Goal: Information Seeking & Learning: Find specific page/section

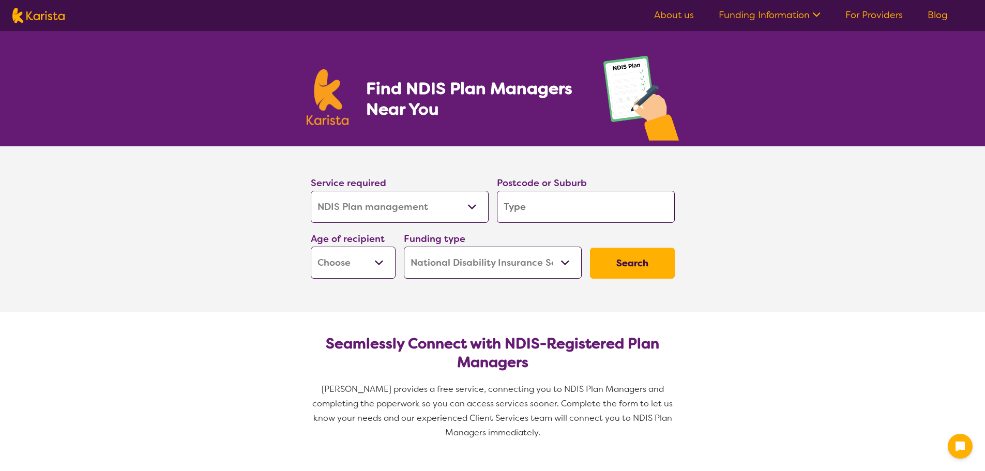
select select "NDIS Plan management"
select select "NDIS"
select select "NDIS Plan management"
select select "NDIS"
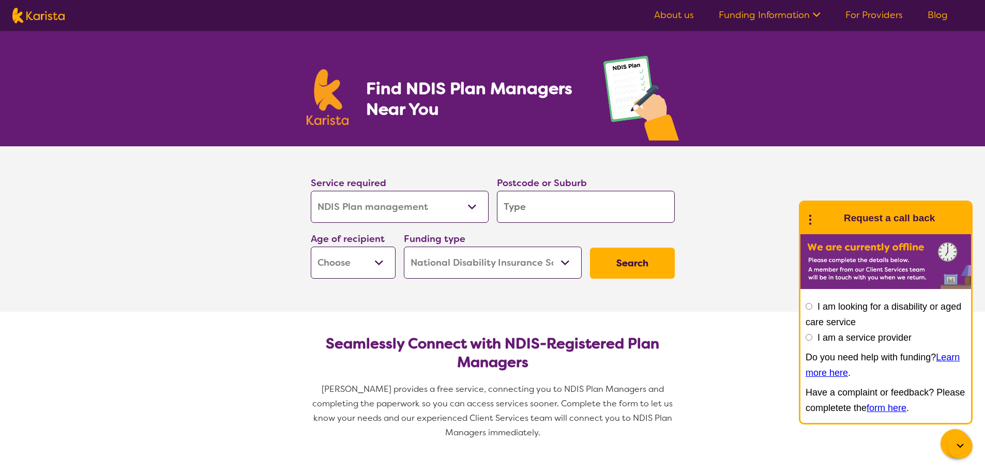
click at [476, 208] on select "Allied Health Assistant Assessment ([MEDICAL_DATA] or [MEDICAL_DATA]) Behaviour…" at bounding box center [400, 207] width 178 height 32
select select "NDIS Support Coordination"
click at [311, 191] on select "Allied Health Assistant Assessment ([MEDICAL_DATA] or [MEDICAL_DATA]) Behaviour…" at bounding box center [400, 207] width 178 height 32
select select "NDIS Support Coordination"
click at [567, 216] on input "search" at bounding box center [586, 207] width 178 height 32
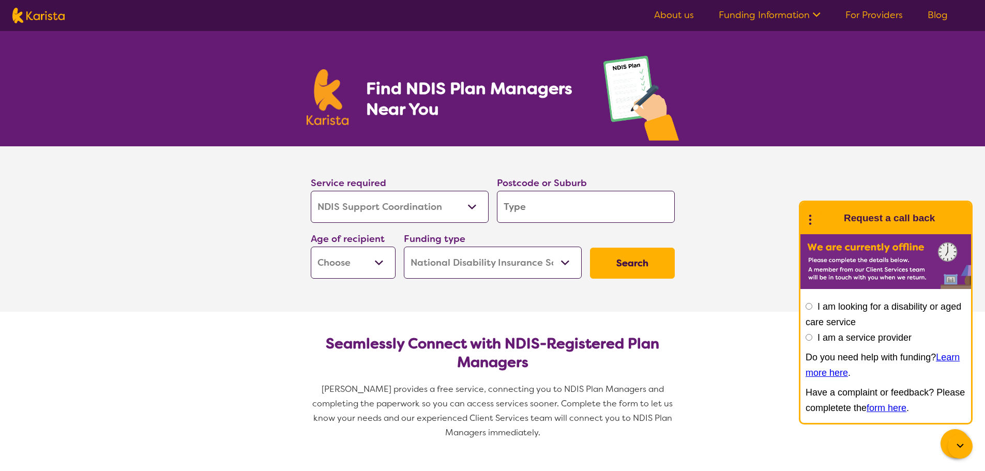
type input "c"
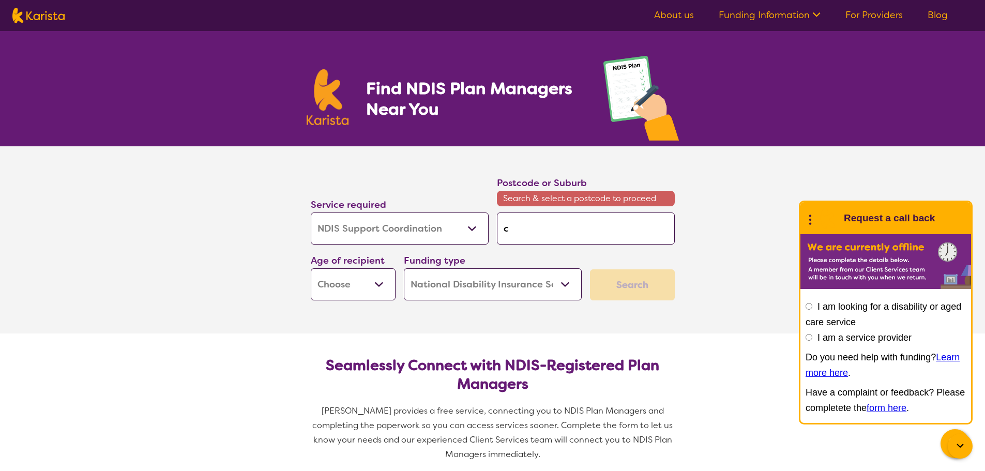
type input "co"
type input "cof"
type input "coff"
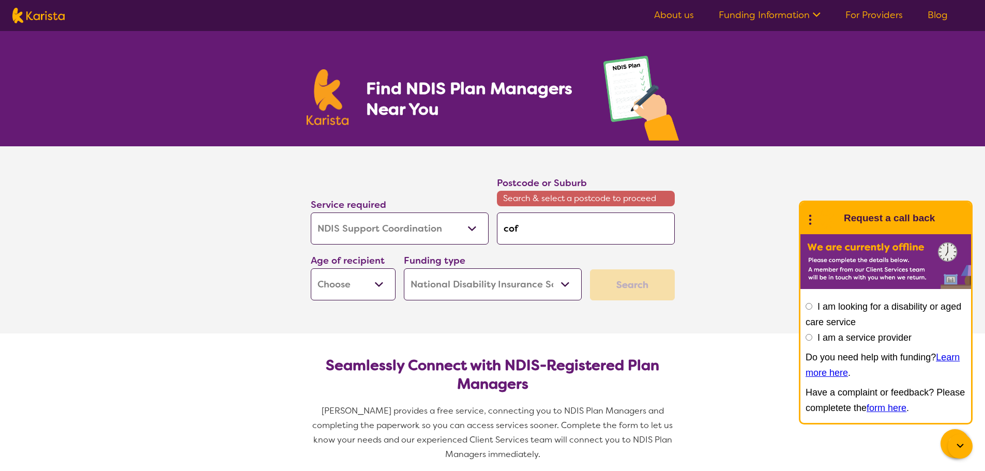
type input "coff"
type input "coffs"
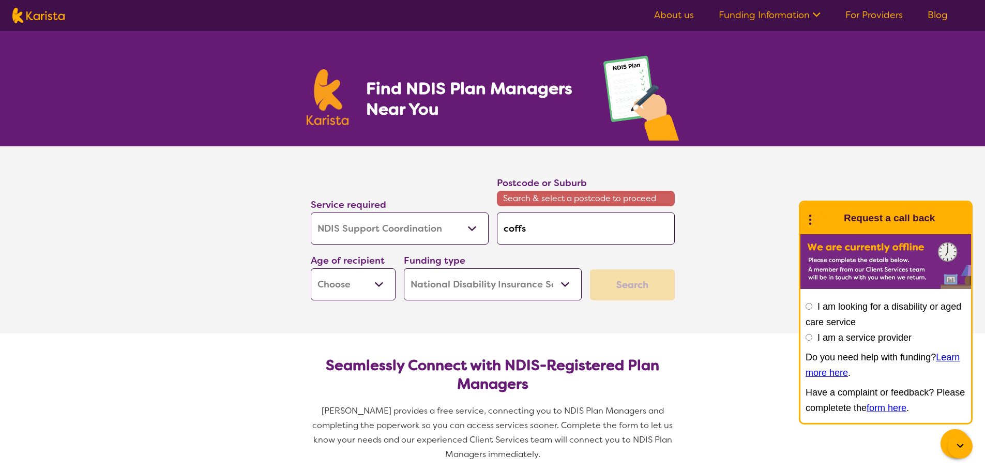
type input "coffs h"
type input "coffs ha"
type input "coffs har"
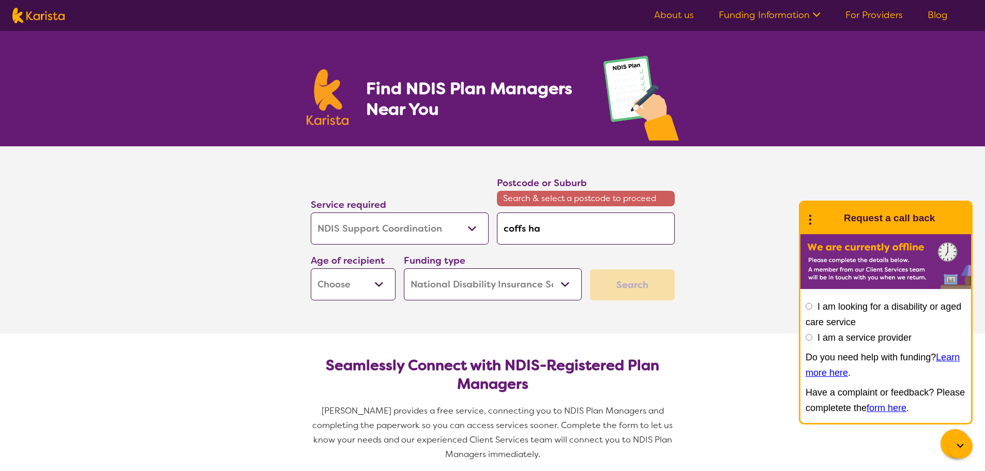
type input "coffs har"
type input "coffs harb"
type input "coffs harbo"
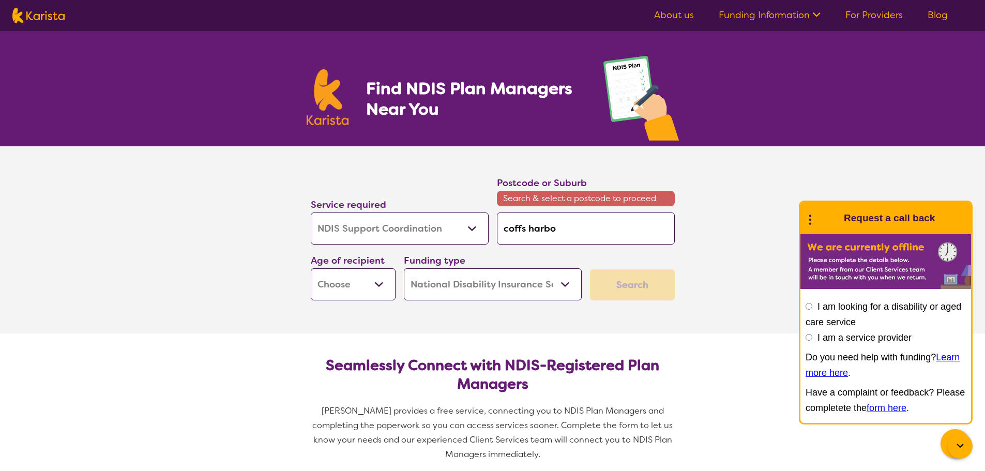
type input "coffs harbou"
type input "[GEOGRAPHIC_DATA]"
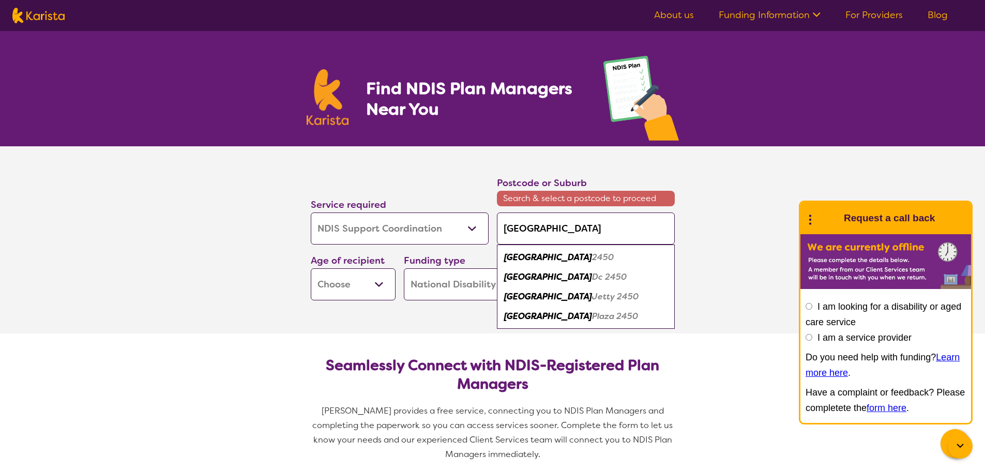
drag, startPoint x: 567, startPoint y: 216, endPoint x: 555, endPoint y: 220, distance: 12.6
click at [555, 220] on input "[GEOGRAPHIC_DATA]" at bounding box center [586, 228] width 178 height 32
click at [575, 227] on input "[GEOGRAPHIC_DATA]" at bounding box center [586, 228] width 178 height 32
drag, startPoint x: 578, startPoint y: 227, endPoint x: 503, endPoint y: 227, distance: 75.5
click at [503, 227] on input "[GEOGRAPHIC_DATA]" at bounding box center [586, 228] width 178 height 32
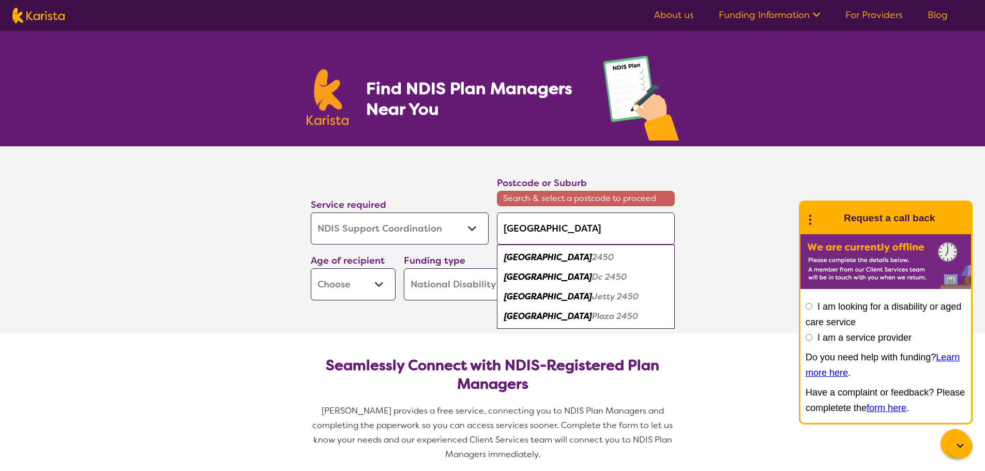
type input "w"
type input "wo"
type input "woo"
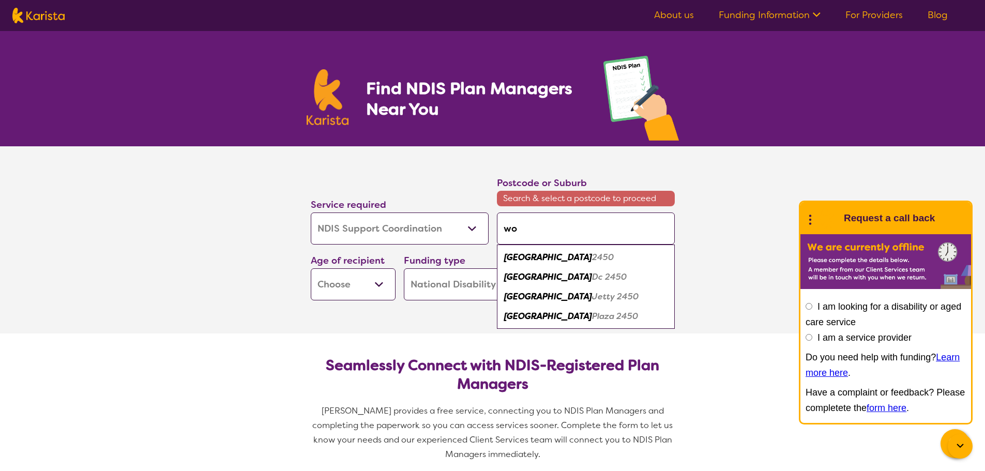
type input "woo"
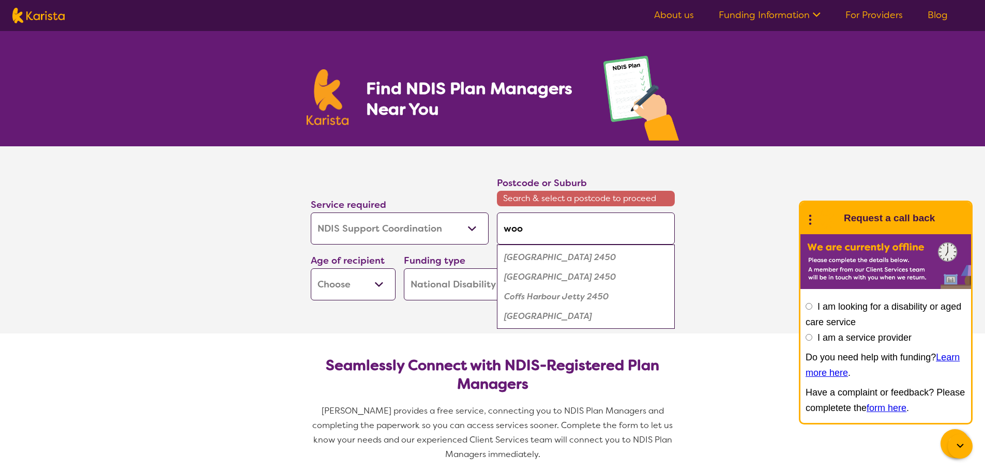
type input "wool"
type input "woolg"
type input "woolgo"
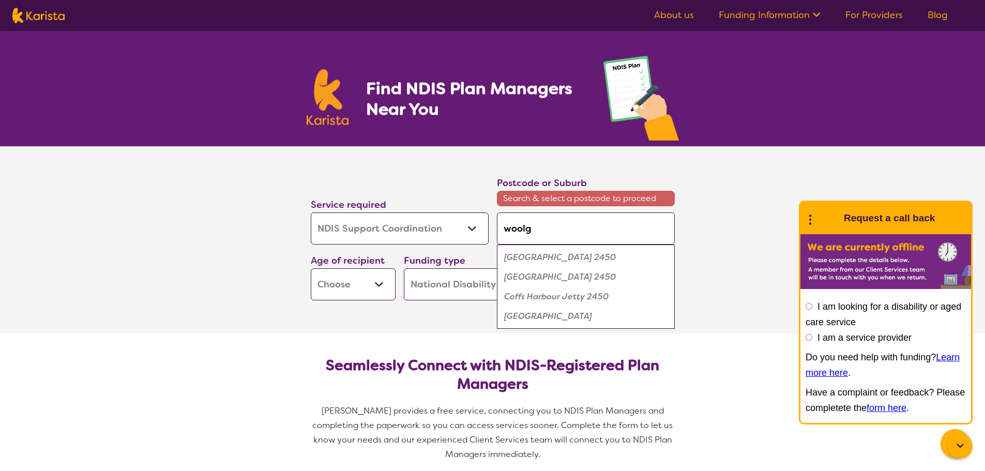
type input "woolgo"
type input "woolgoo"
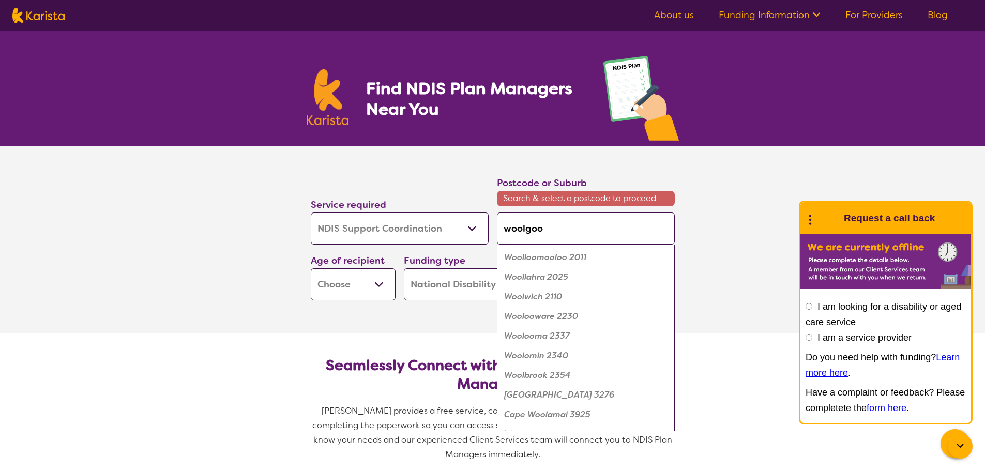
type input "woolgool"
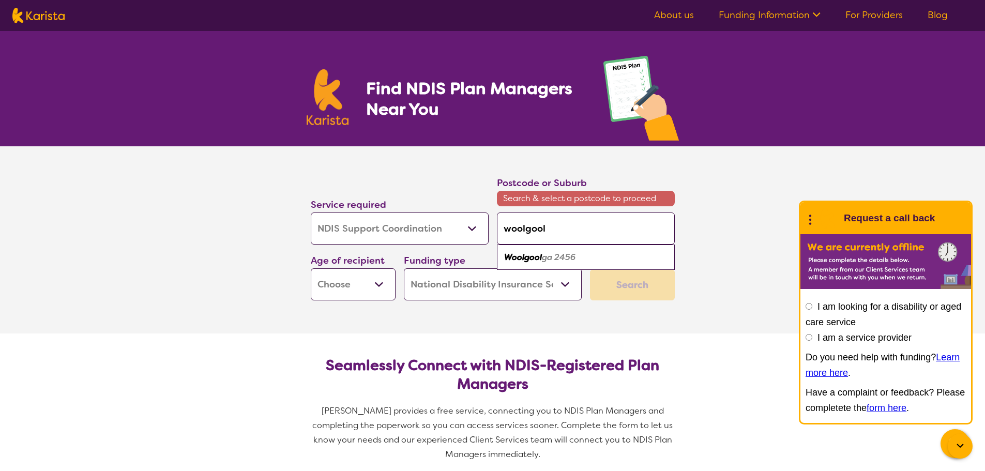
click at [543, 260] on em "ga 2456" at bounding box center [559, 257] width 34 height 11
type input "2456"
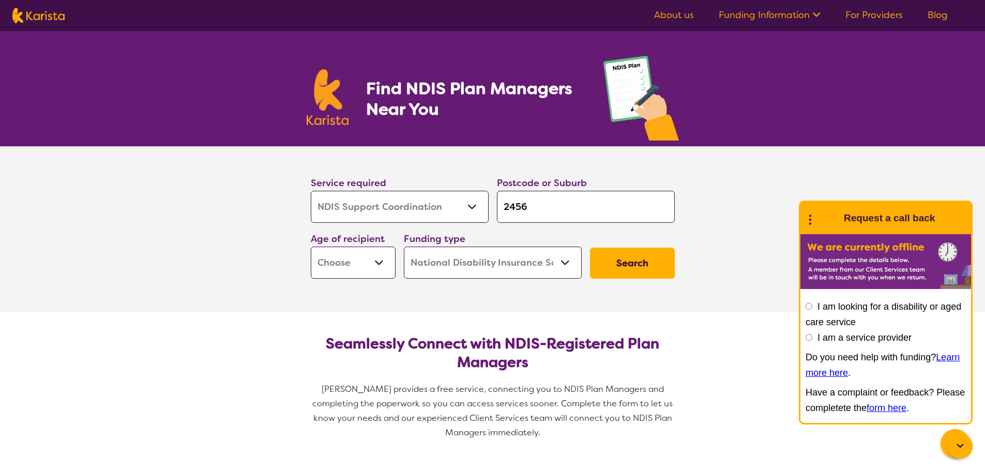
click at [380, 266] on select "Early Childhood - 0 to 9 Child - 10 to 11 Adolescent - 12 to 17 Adult - 18 to 6…" at bounding box center [353, 263] width 85 height 32
select select "AD"
click at [311, 247] on select "Early Childhood - 0 to 9 Child - 10 to 11 Adolescent - 12 to 17 Adult - 18 to 6…" at bounding box center [353, 263] width 85 height 32
select select "AD"
click at [533, 263] on select "Home Care Package (HCP) National Disability Insurance Scheme (NDIS) I don't know" at bounding box center [493, 263] width 178 height 32
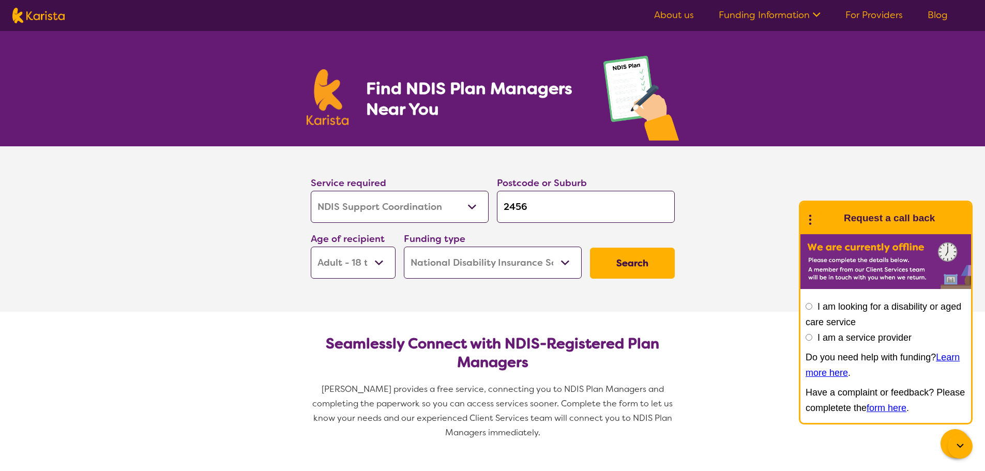
click at [404, 247] on select "Home Care Package (HCP) National Disability Insurance Scheme (NDIS) I don't know" at bounding box center [493, 263] width 178 height 32
click at [620, 266] on button "Search" at bounding box center [632, 263] width 85 height 31
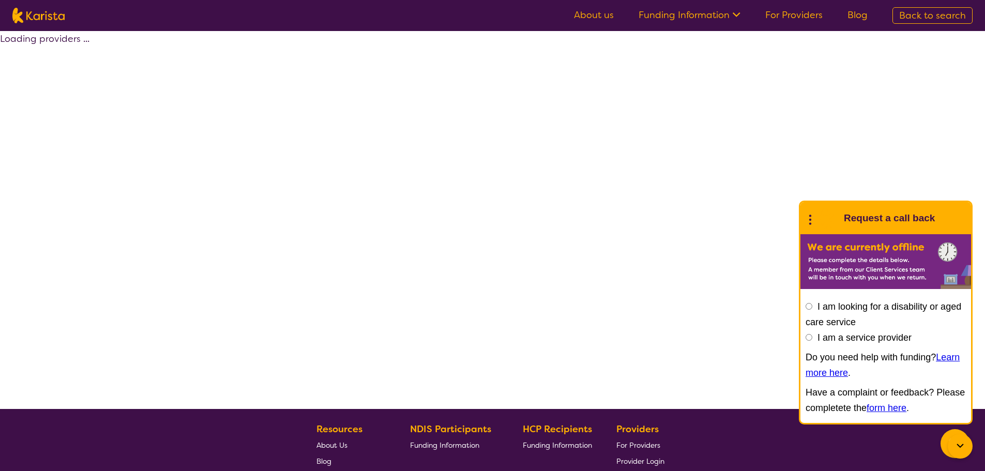
select select "NDIS Support Coordination"
select select "AD"
select select "NDIS"
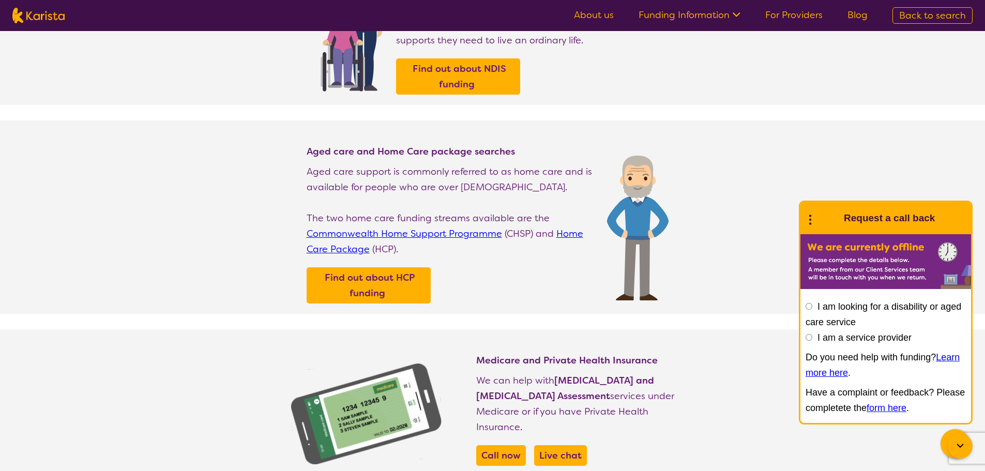
scroll to position [207, 0]
